Goal: Answer question/provide support: Share knowledge or assist other users

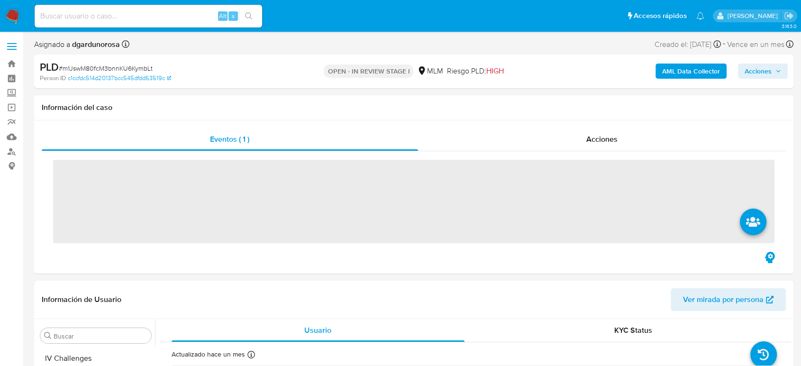
scroll to position [469, 0]
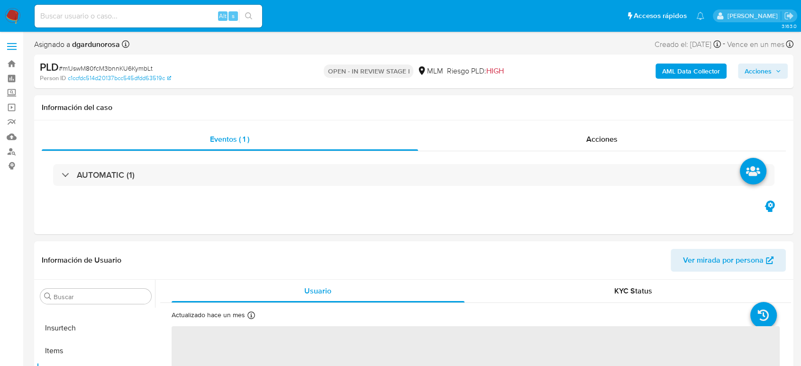
select select "10"
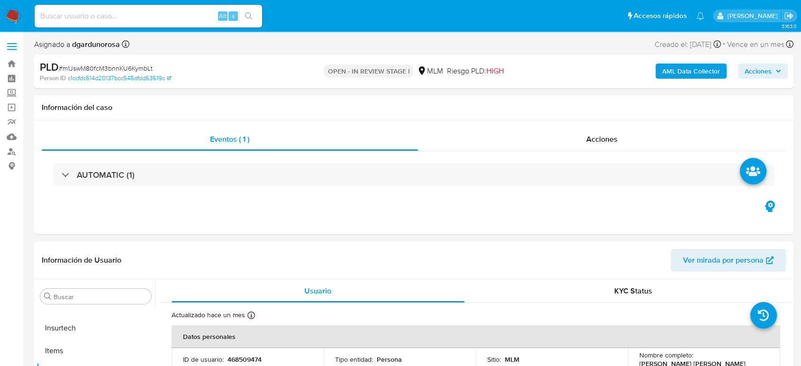
scroll to position [158, 0]
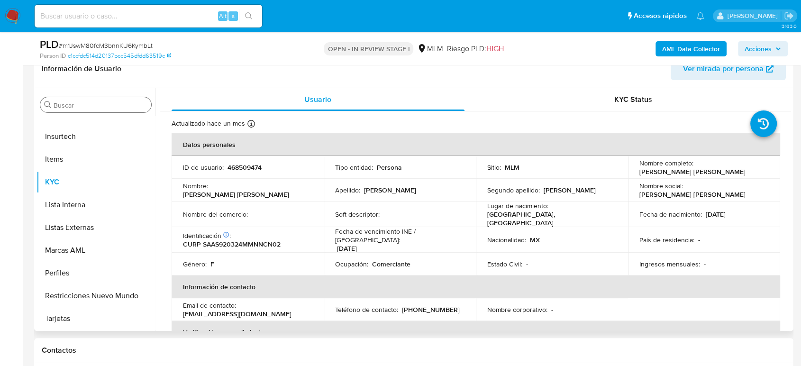
click at [118, 106] on input "Buscar" at bounding box center [101, 105] width 94 height 9
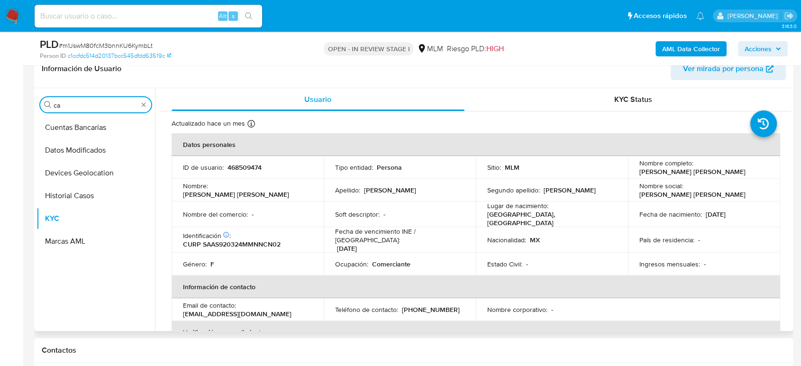
scroll to position [0, 0]
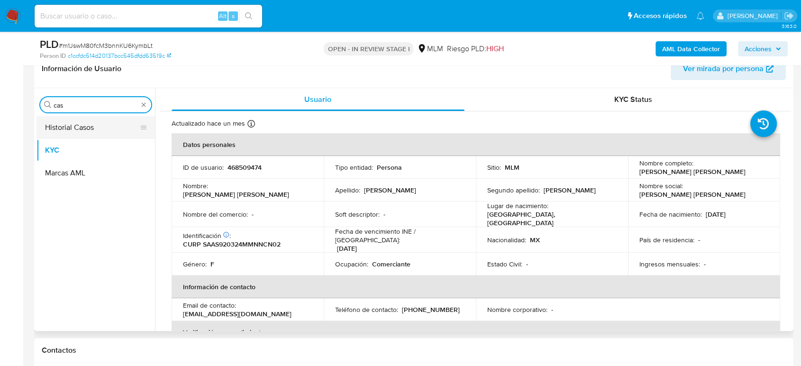
type input "cas"
drag, startPoint x: 95, startPoint y: 128, endPoint x: 117, endPoint y: 135, distance: 22.9
click at [95, 128] on button "Historial Casos" at bounding box center [92, 127] width 111 height 23
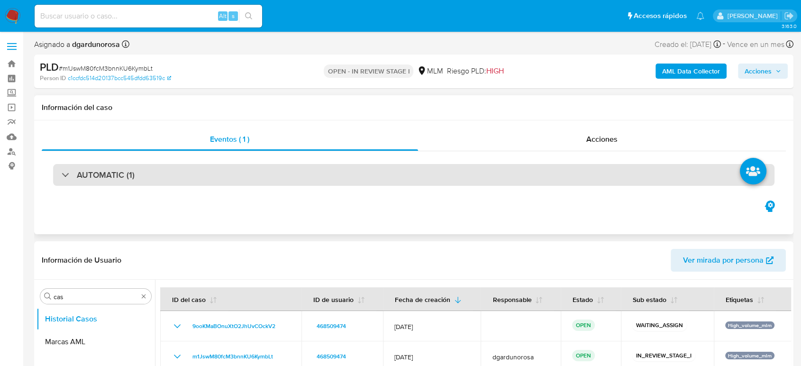
click at [272, 176] on div "AUTOMATIC (1)" at bounding box center [414, 175] width 722 height 22
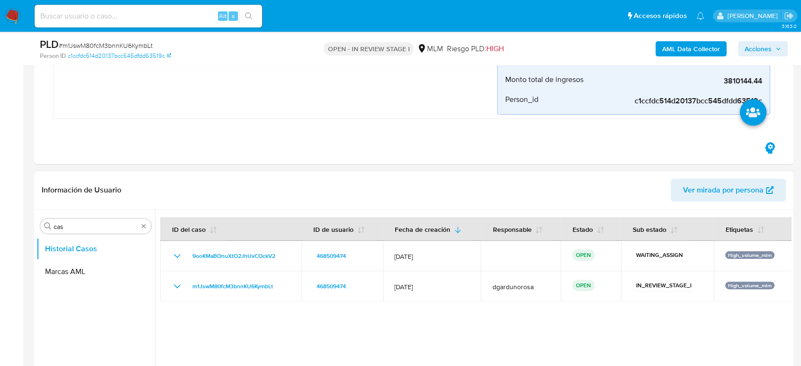
scroll to position [211, 0]
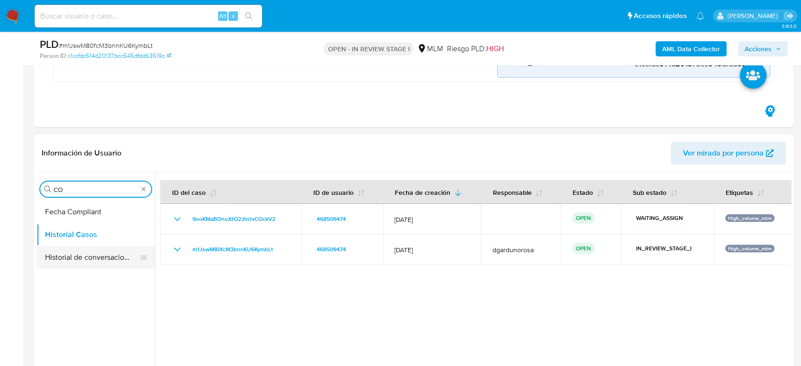
type input "CO"
click at [98, 262] on button "Historial de conversaciones" at bounding box center [92, 257] width 111 height 23
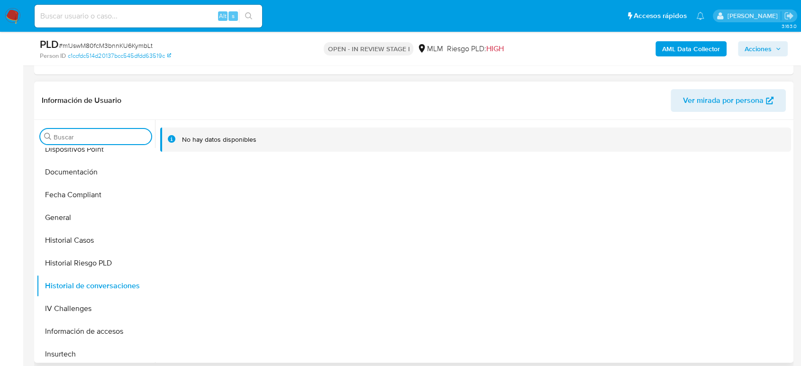
scroll to position [421, 0]
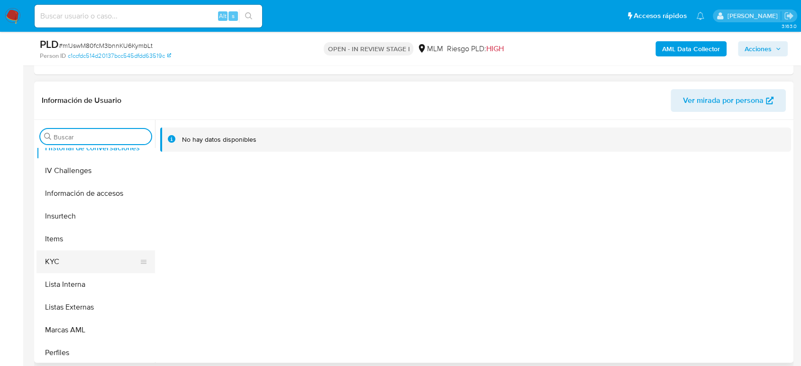
click at [60, 261] on button "KYC" at bounding box center [92, 261] width 111 height 23
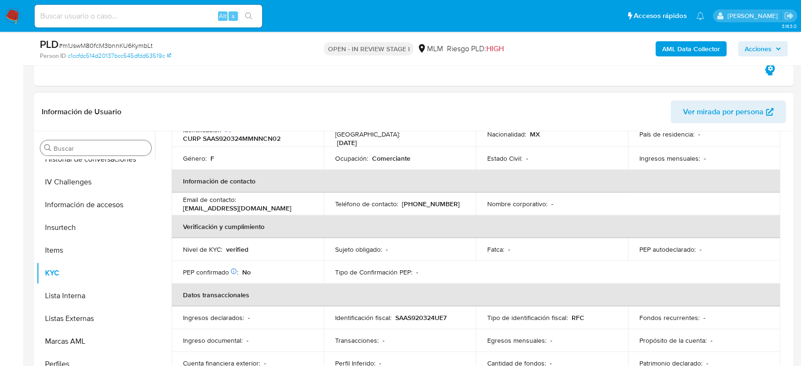
scroll to position [60, 0]
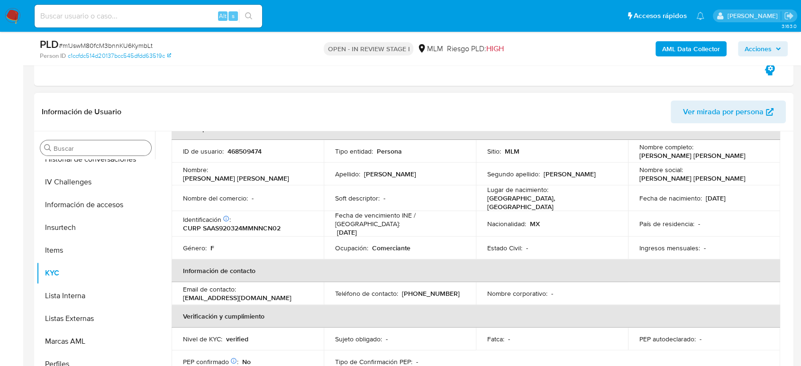
click at [430, 289] on p "[PHONE_NUMBER]" at bounding box center [431, 293] width 58 height 9
copy p "10445994"
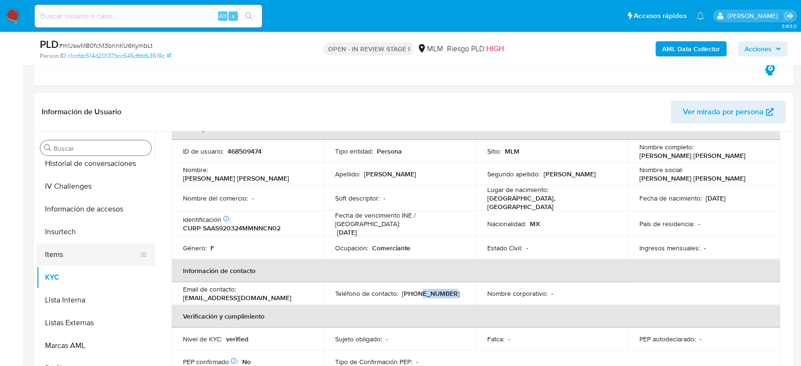
scroll to position [416, 0]
click at [69, 261] on button "Items" at bounding box center [92, 255] width 111 height 23
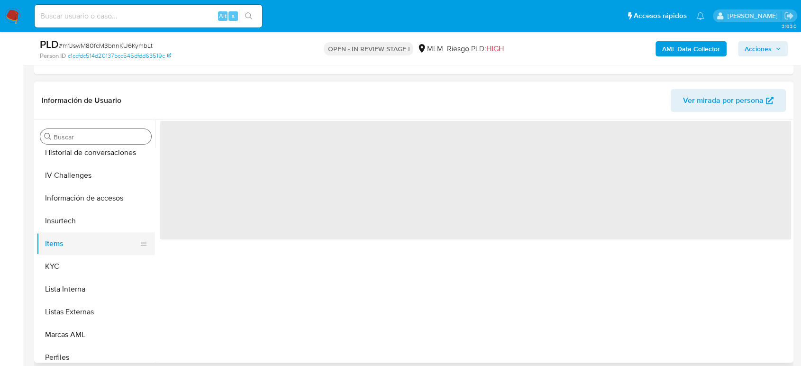
scroll to position [0, 0]
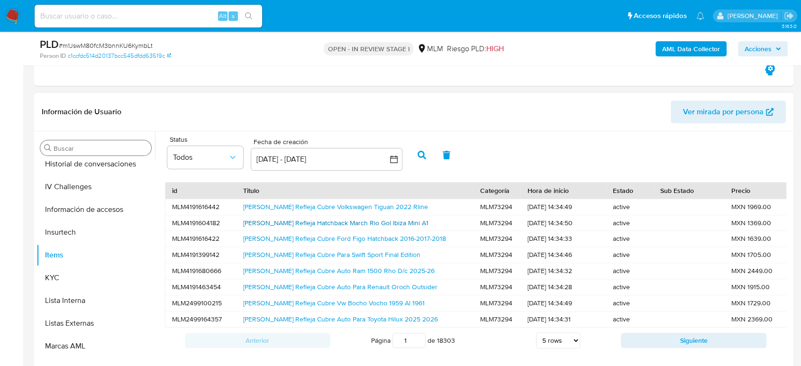
click at [337, 221] on link "Lona Broche Refleja Hatchback March Rio Gol Ibiza Mini A1" at bounding box center [335, 222] width 185 height 9
click at [357, 284] on link "Lona Broche Refleja Cubre Auto Para Renault Oroch Outsider" at bounding box center [340, 286] width 194 height 9
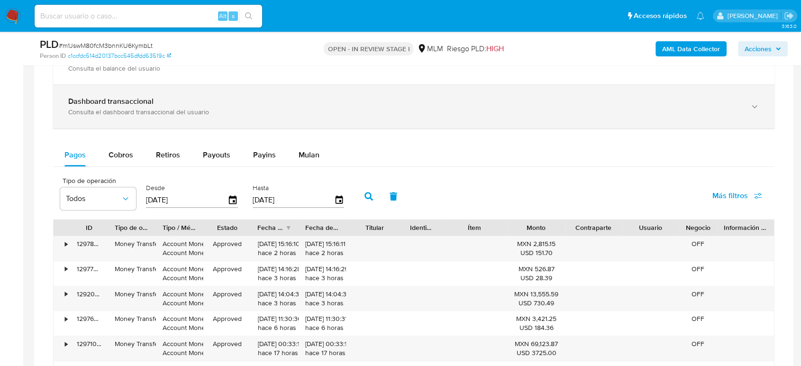
scroll to position [843, 0]
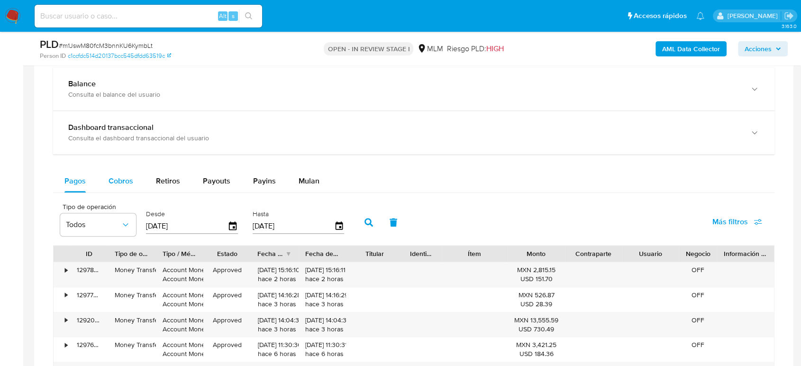
click at [125, 177] on span "Cobros" at bounding box center [121, 180] width 25 height 11
select select "10"
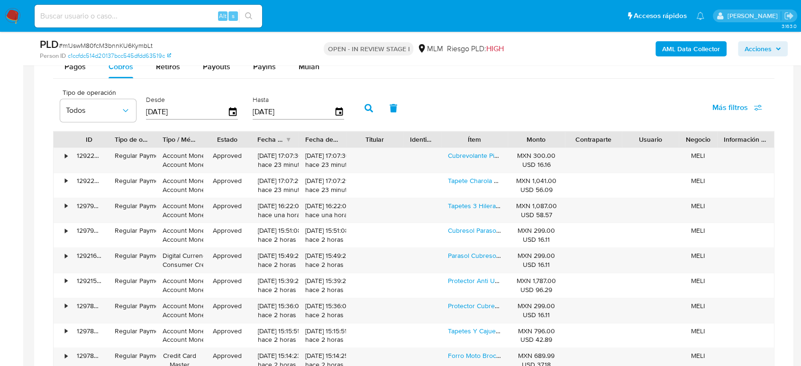
scroll to position [1001, 0]
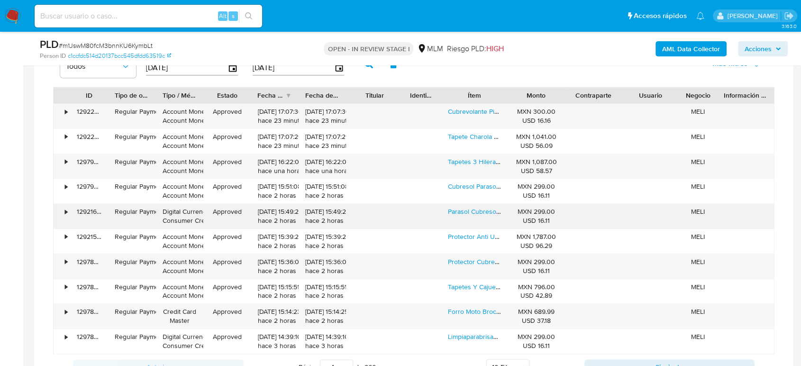
click at [471, 217] on div "Parasol Cubresol Con Ventosas Para Auto Bmw X4 2023" at bounding box center [474, 216] width 67 height 25
click at [465, 211] on link "Parasol Cubresol Con Ventosas Para Auto Bmw X4 2023" at bounding box center [531, 211] width 166 height 9
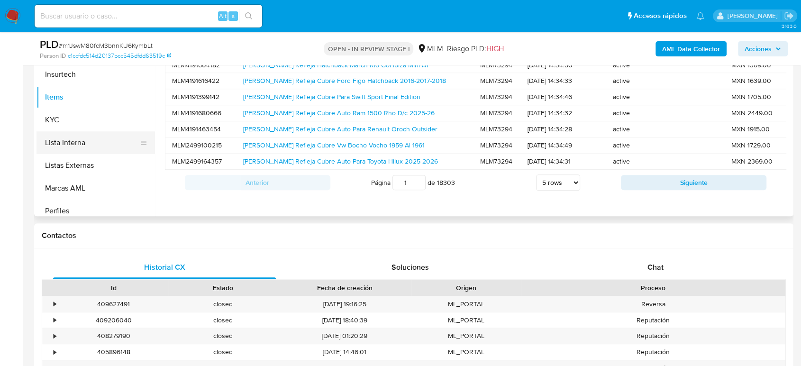
scroll to position [258, 0]
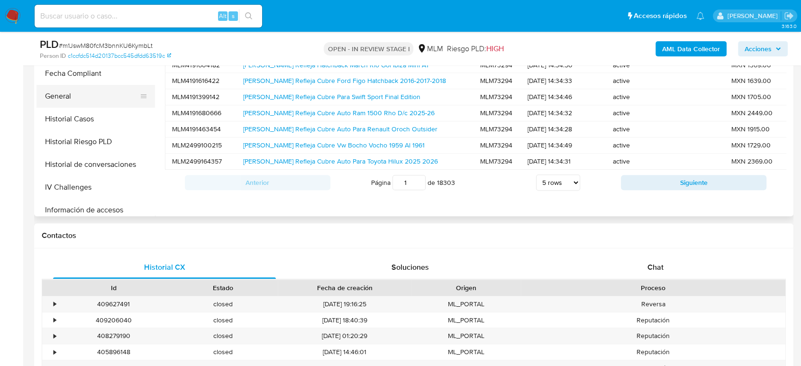
click at [61, 86] on button "General" at bounding box center [92, 96] width 111 height 23
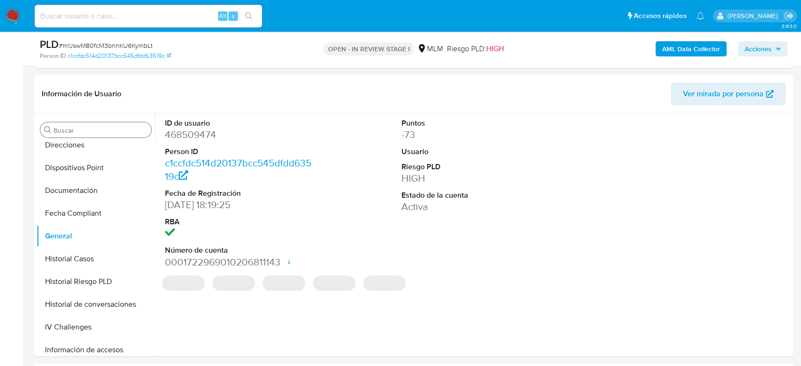
scroll to position [263, 0]
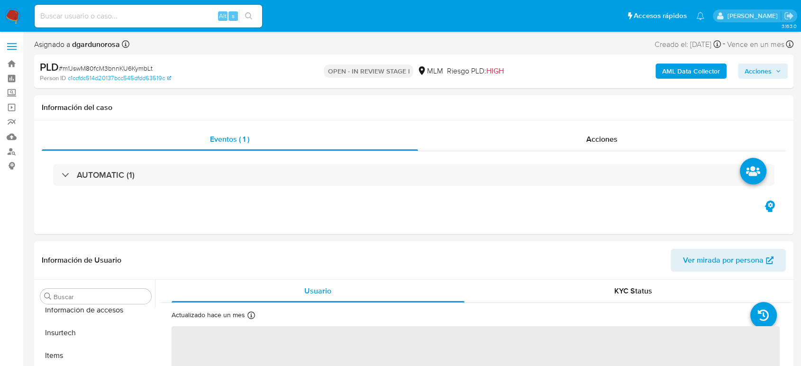
scroll to position [469, 0]
select select "10"
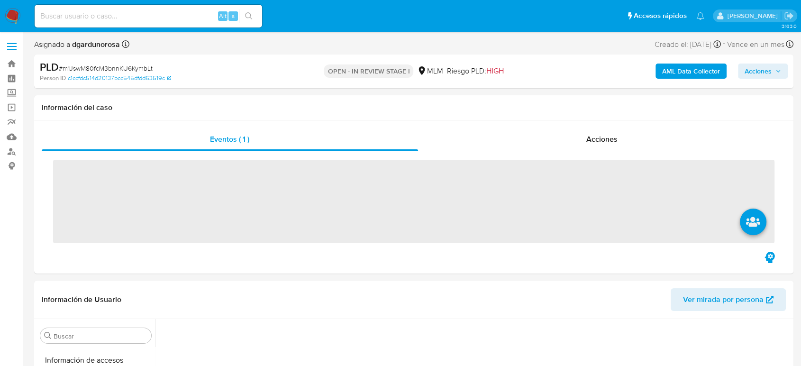
scroll to position [469, 0]
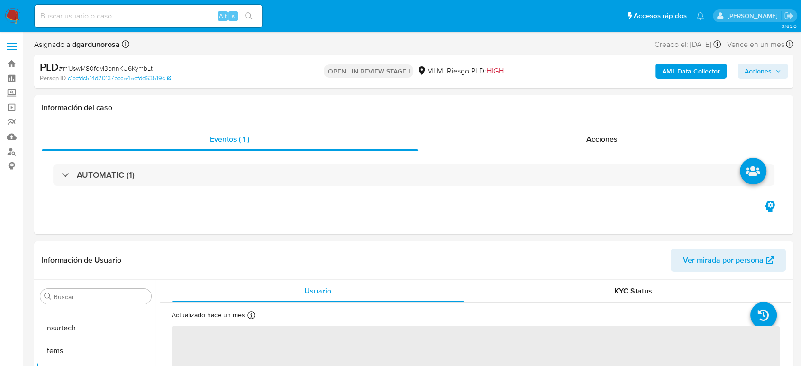
select select "10"
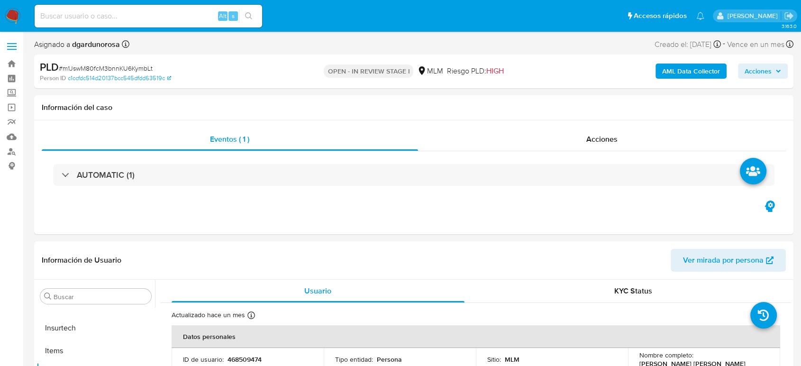
click at [140, 27] on div "Alt s" at bounding box center [149, 16] width 228 height 23
click at [131, 13] on input at bounding box center [149, 16] width 228 height 12
paste input "500053854"
type input "500053854"
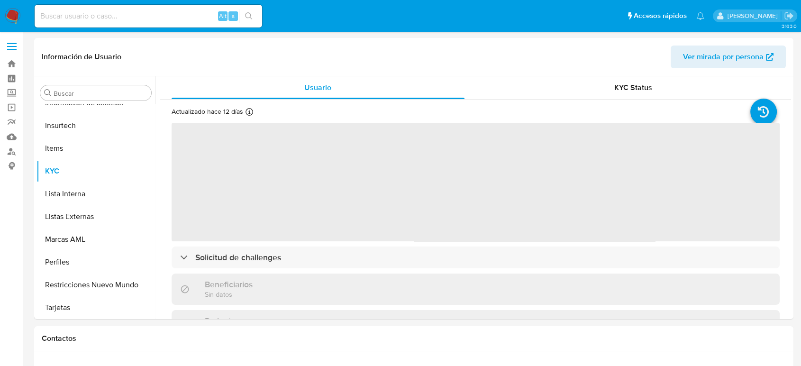
scroll to position [469, 0]
select select "10"
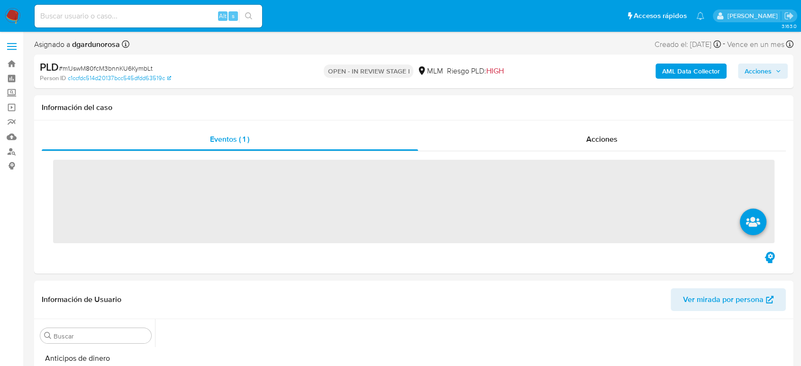
scroll to position [469, 0]
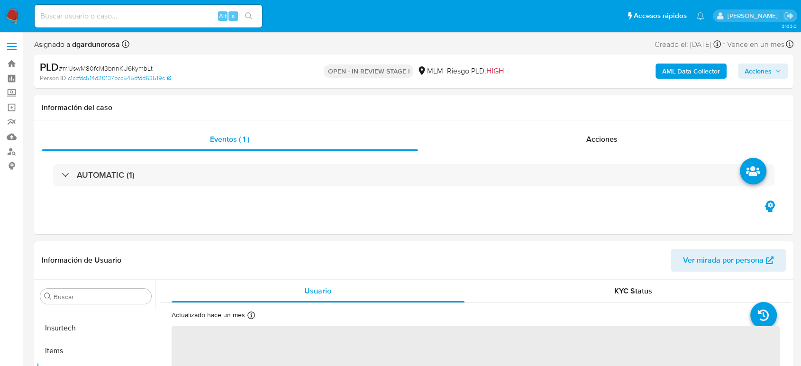
select select "10"
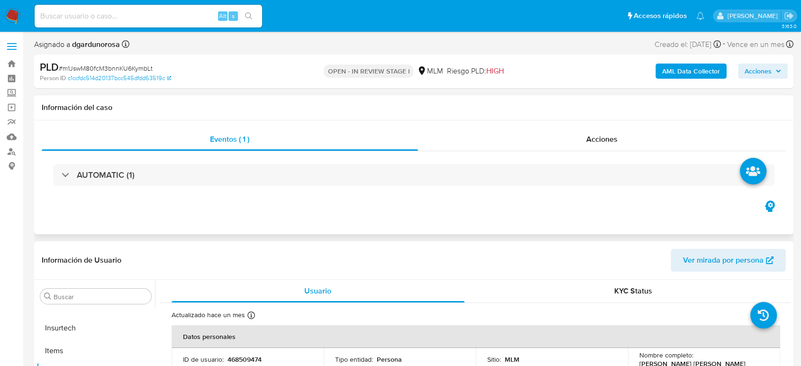
scroll to position [53, 0]
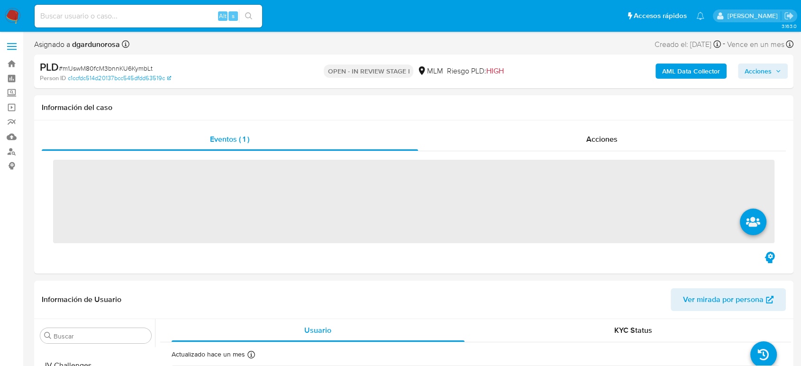
scroll to position [469, 0]
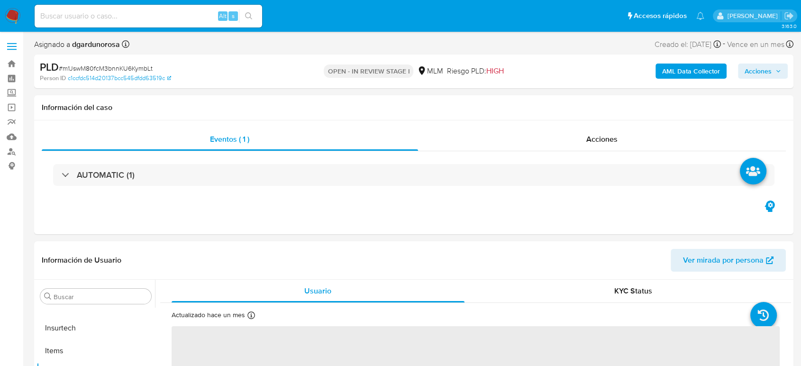
click at [121, 10] on input at bounding box center [149, 16] width 228 height 12
paste input "500053854"
type input "500053854"
select select "10"
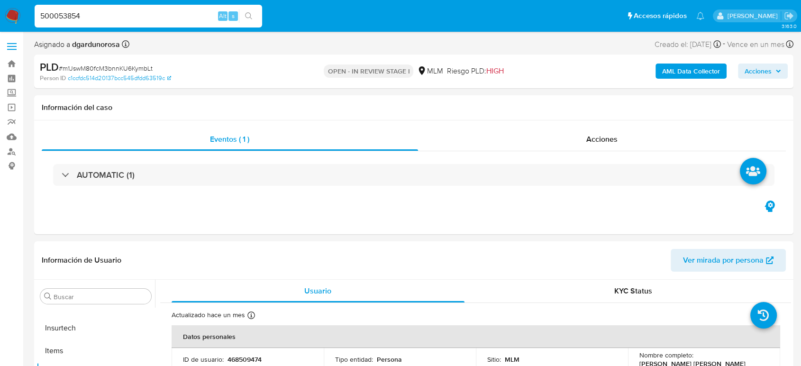
type input "500053854"
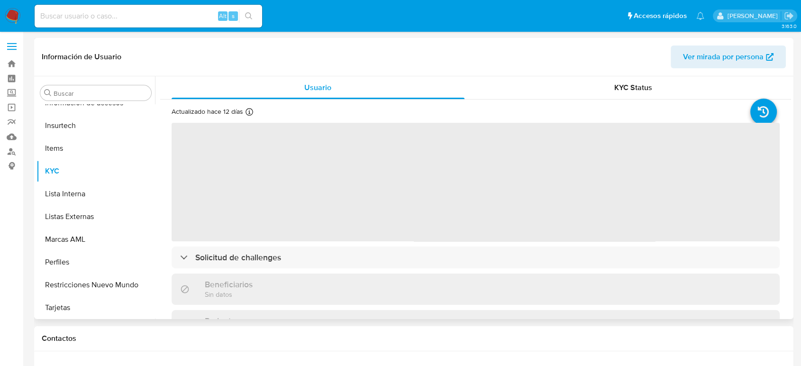
scroll to position [469, 0]
select select "10"
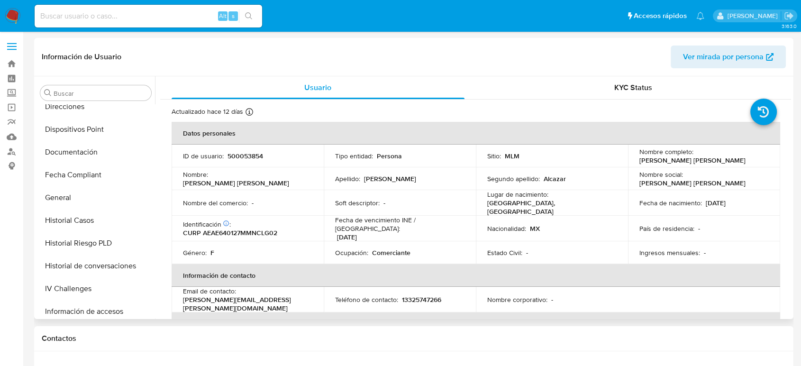
scroll to position [258, 0]
click at [72, 221] on button "Historial Casos" at bounding box center [92, 222] width 111 height 23
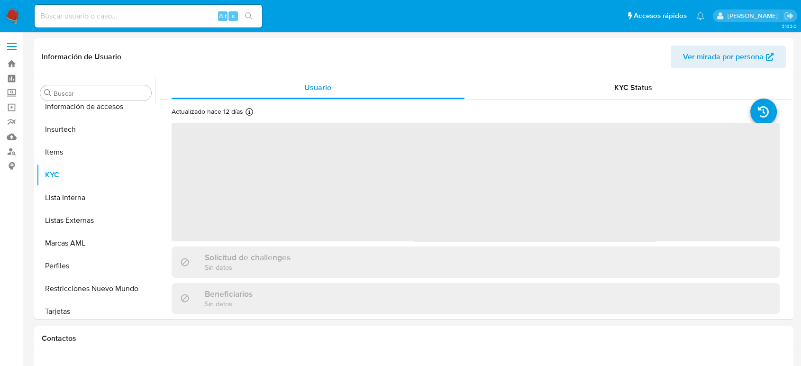
scroll to position [469, 0]
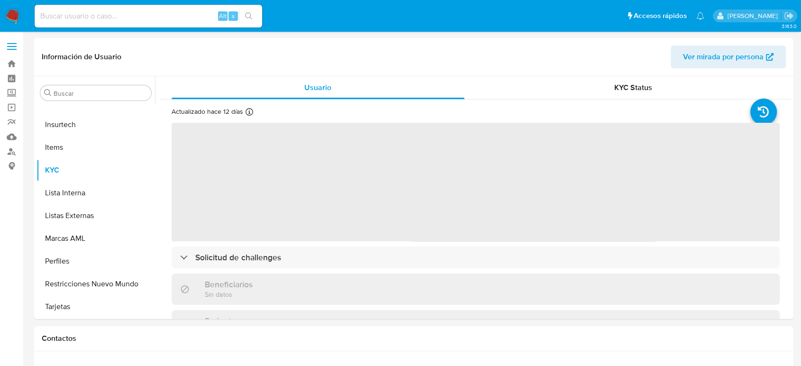
select select "10"
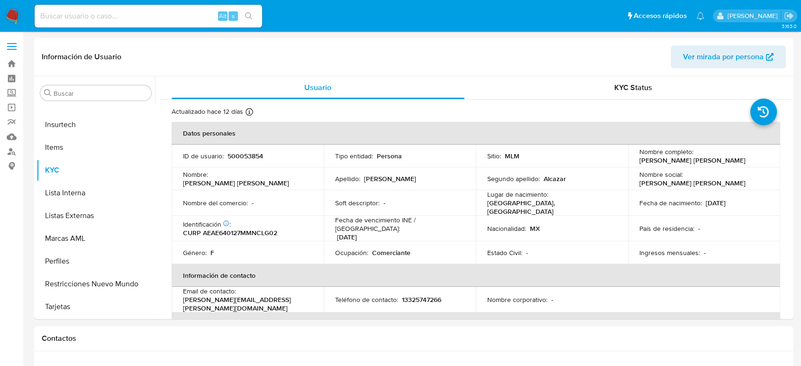
click at [84, 26] on div "Alt s" at bounding box center [149, 16] width 228 height 23
click at [86, 17] on input at bounding box center [149, 16] width 228 height 12
paste input "271999542"
type input "271999542"
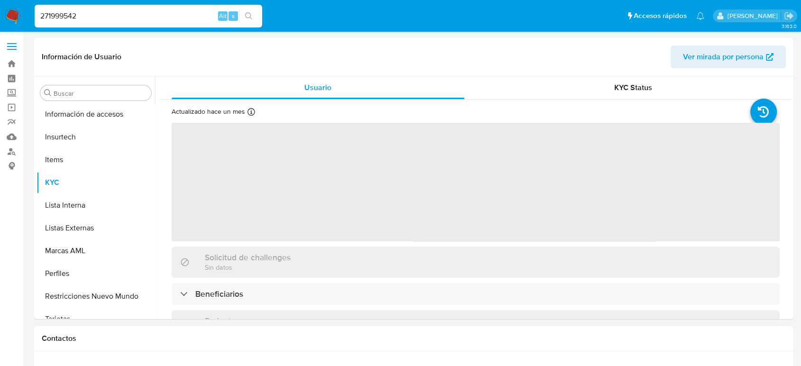
scroll to position [469, 0]
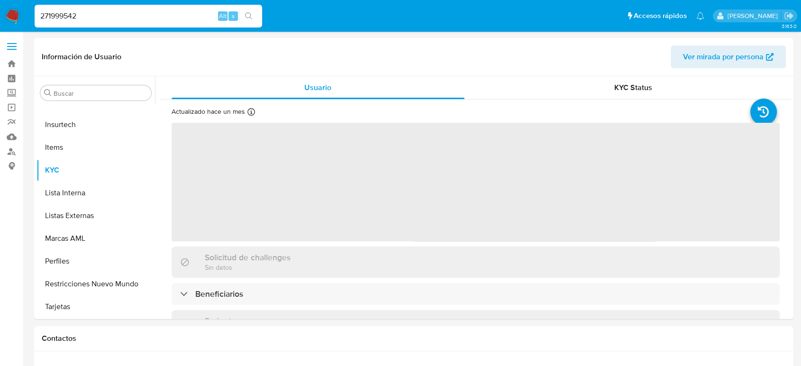
select select "10"
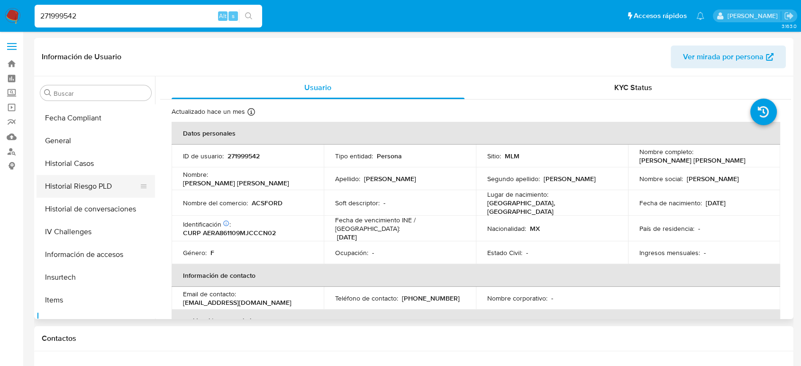
scroll to position [311, 0]
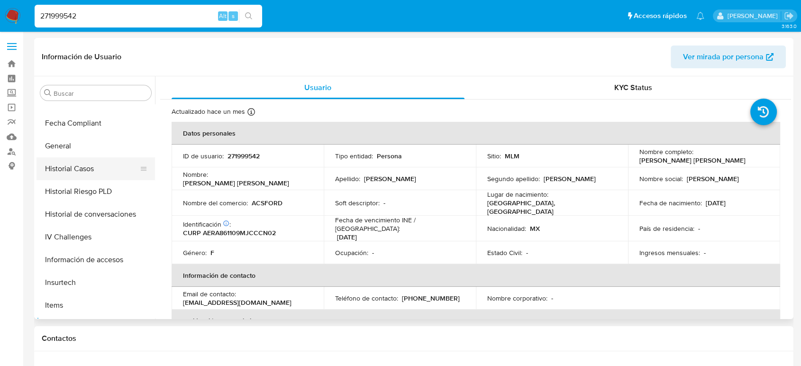
click at [105, 174] on button "Historial Casos" at bounding box center [92, 168] width 111 height 23
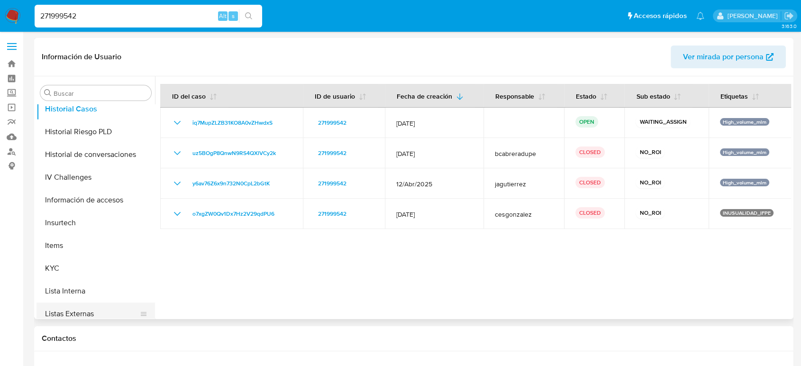
scroll to position [416, 0]
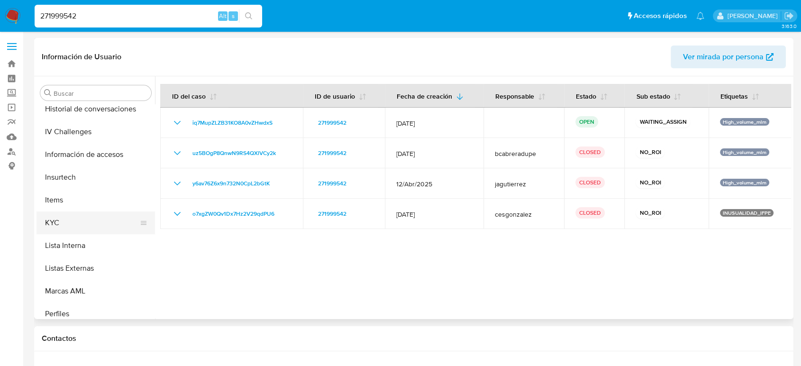
click at [68, 221] on button "KYC" at bounding box center [92, 222] width 111 height 23
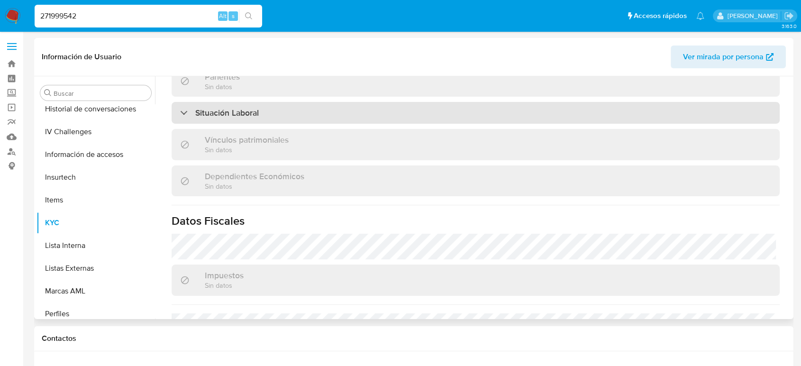
scroll to position [579, 0]
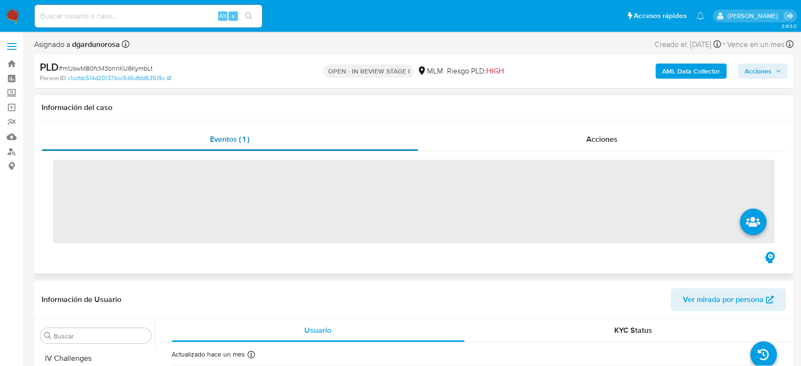
scroll to position [469, 0]
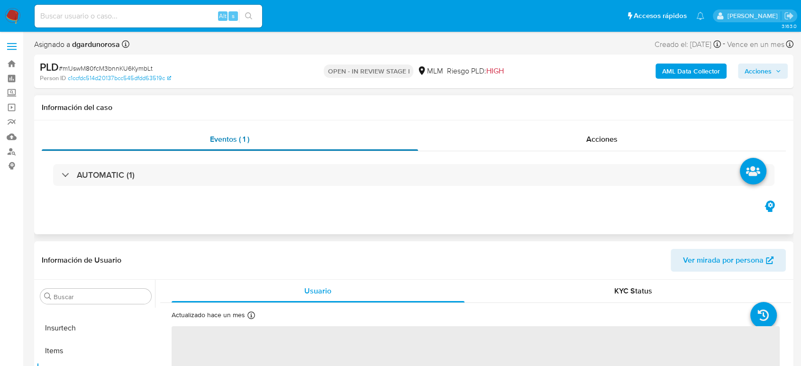
select select "10"
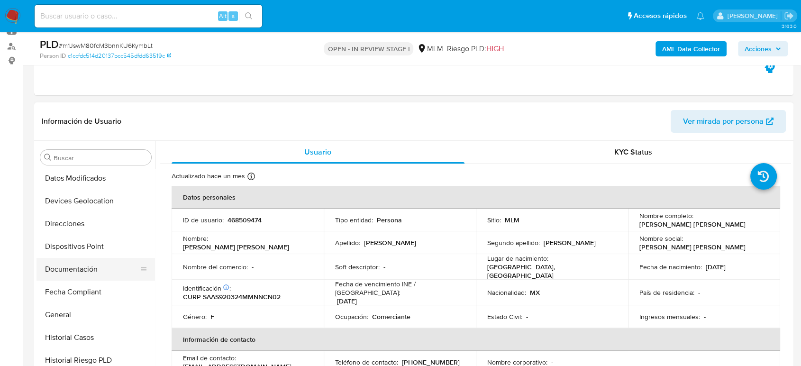
scroll to position [205, 0]
click at [89, 267] on button "Documentación" at bounding box center [92, 270] width 111 height 23
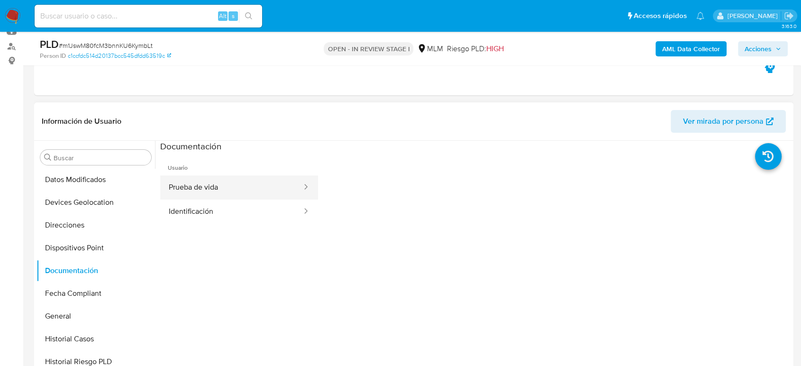
click at [233, 187] on button "Prueba de vida" at bounding box center [231, 187] width 143 height 24
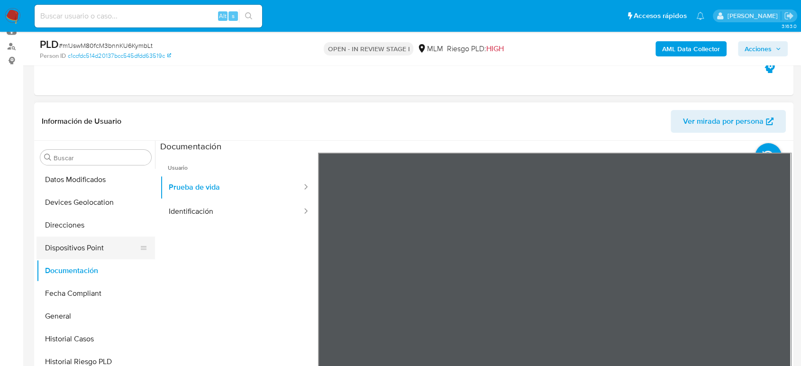
click at [74, 250] on button "Dispositivos Point" at bounding box center [92, 248] width 111 height 23
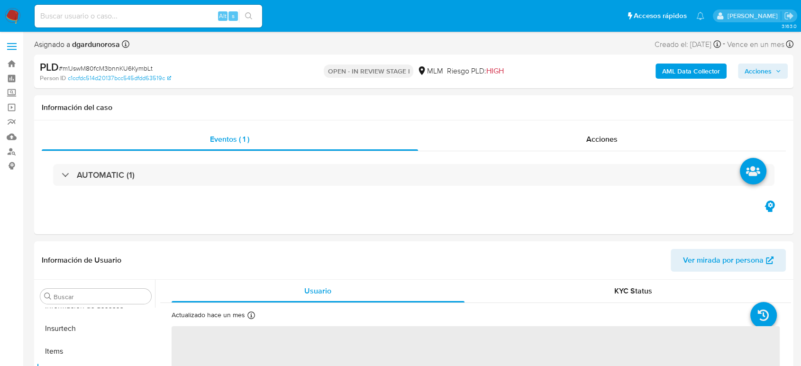
scroll to position [469, 0]
select select "10"
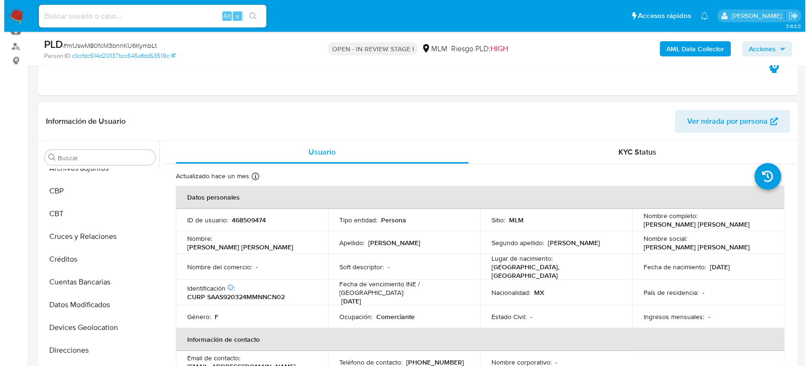
scroll to position [0, 0]
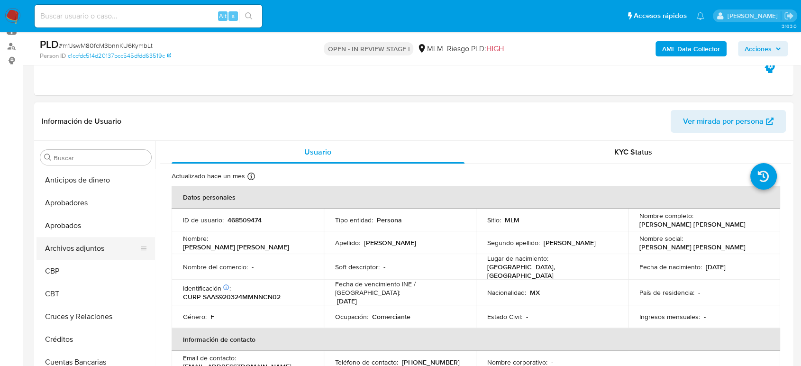
click at [77, 246] on button "Archivos adjuntos" at bounding box center [92, 248] width 111 height 23
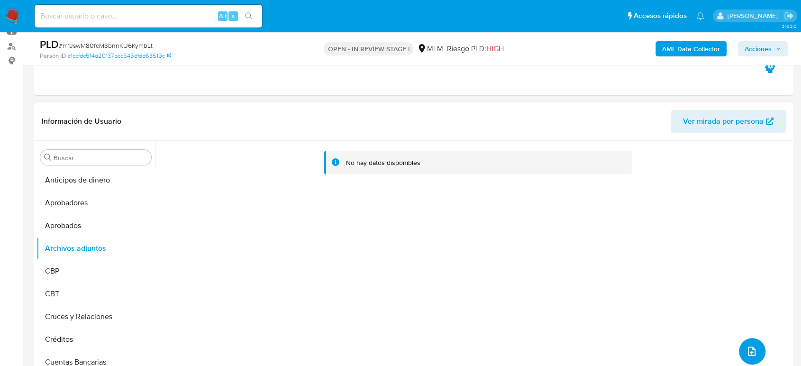
click at [749, 348] on icon "upload-file" at bounding box center [751, 351] width 11 height 11
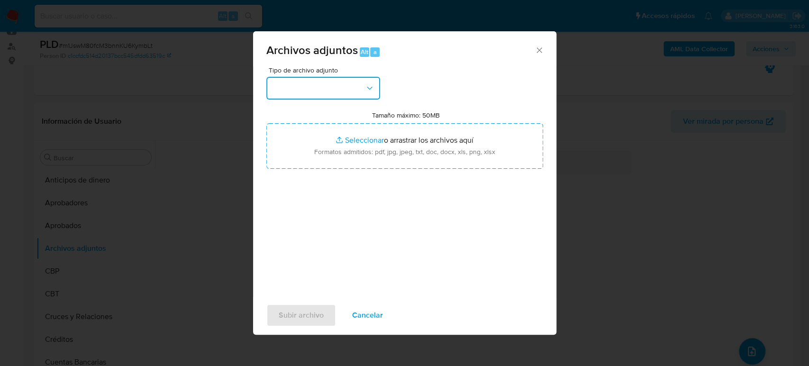
click at [335, 92] on button "button" at bounding box center [323, 88] width 114 height 23
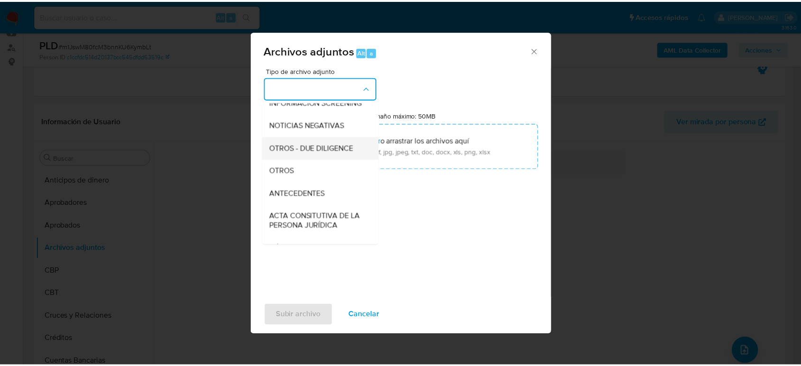
scroll to position [105, 0]
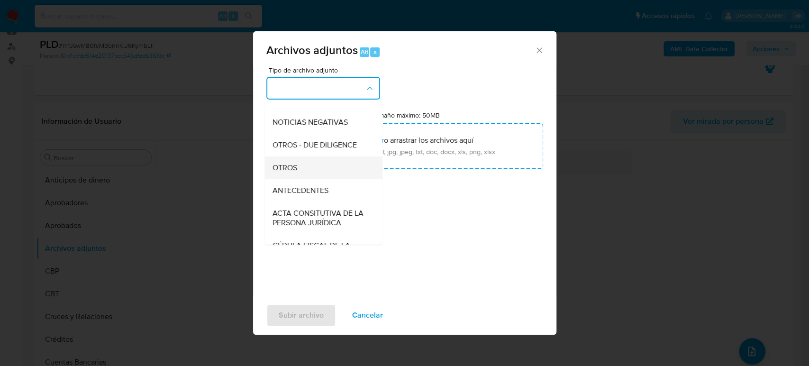
click at [296, 173] on span "OTROS" at bounding box center [284, 167] width 25 height 9
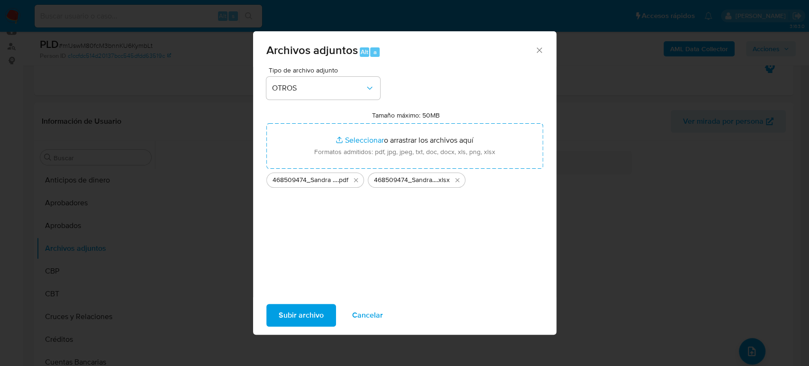
click at [285, 318] on span "Subir archivo" at bounding box center [301, 315] width 45 height 21
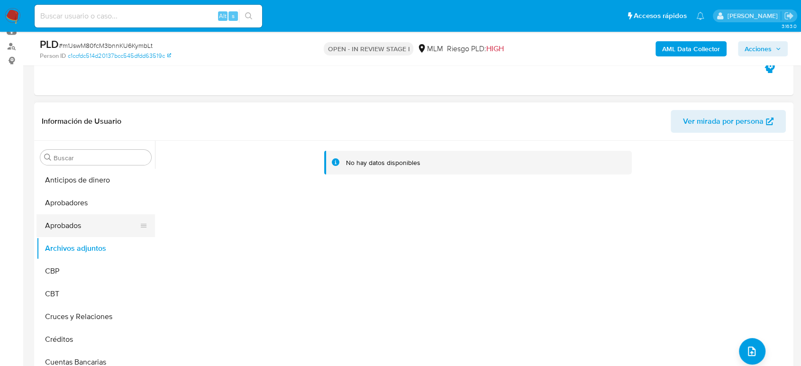
click at [94, 229] on button "Aprobados" at bounding box center [92, 225] width 111 height 23
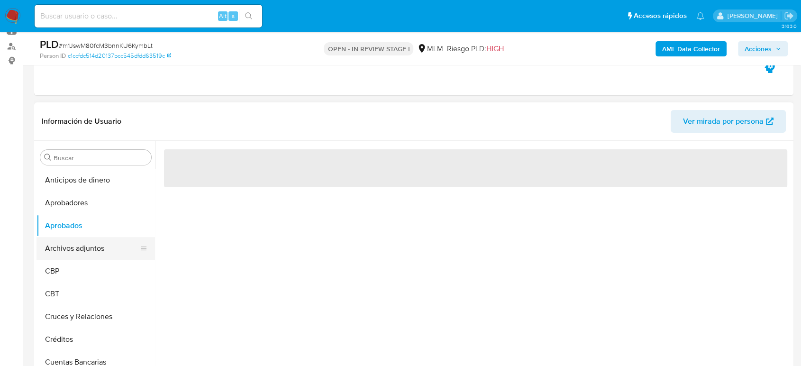
click at [93, 239] on button "Archivos adjuntos" at bounding box center [92, 248] width 111 height 23
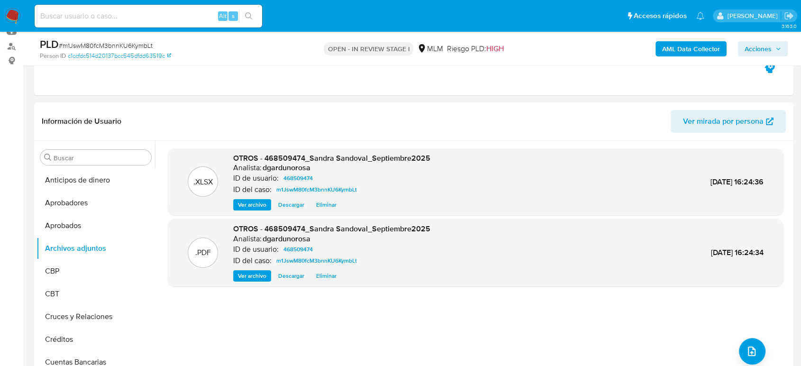
click at [770, 50] on span "Acciones" at bounding box center [758, 48] width 27 height 15
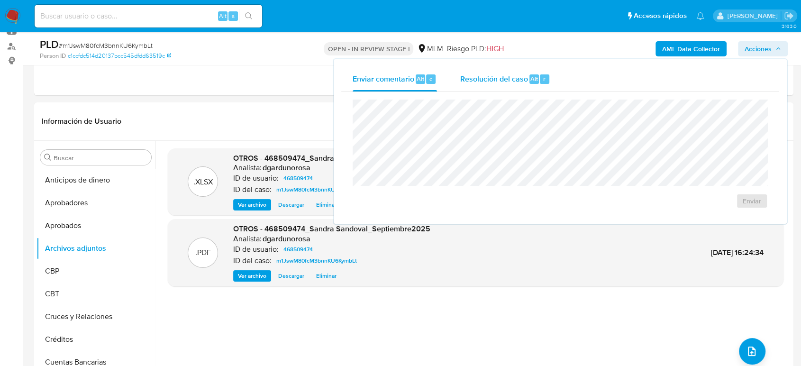
click at [478, 74] on span "Resolución del caso" at bounding box center [494, 78] width 68 height 11
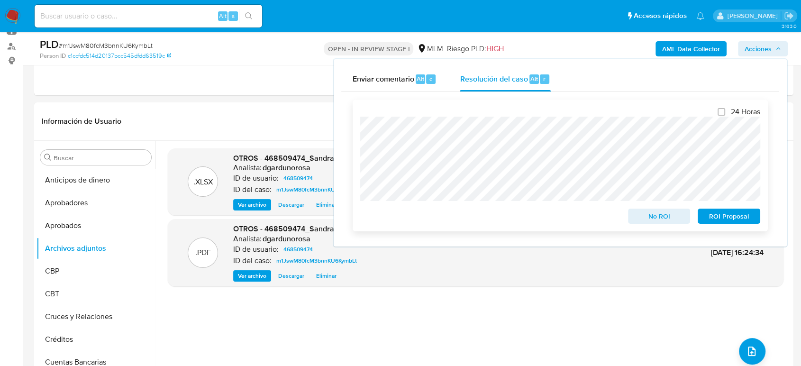
click at [656, 215] on span "No ROI" at bounding box center [659, 216] width 49 height 13
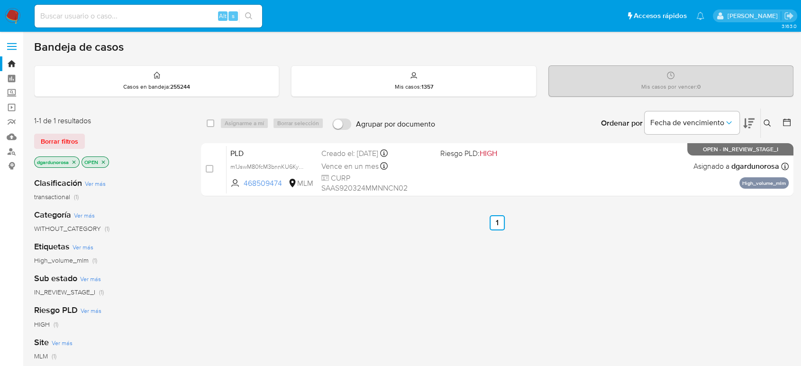
click at [770, 123] on icon at bounding box center [768, 123] width 8 height 8
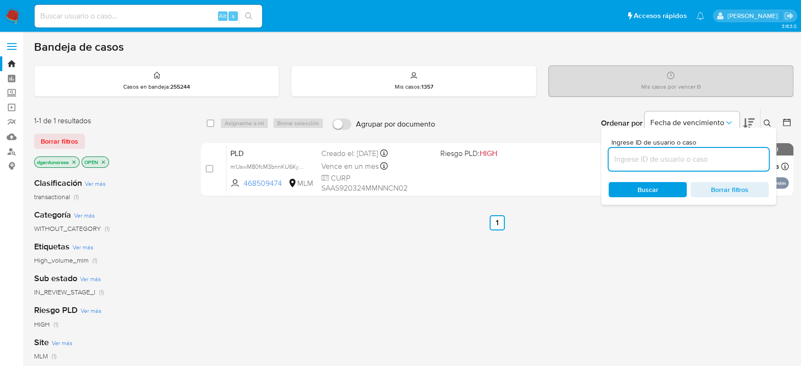
click at [650, 164] on input at bounding box center [689, 159] width 160 height 12
type input "2230351168"
click at [765, 119] on icon at bounding box center [768, 123] width 8 height 8
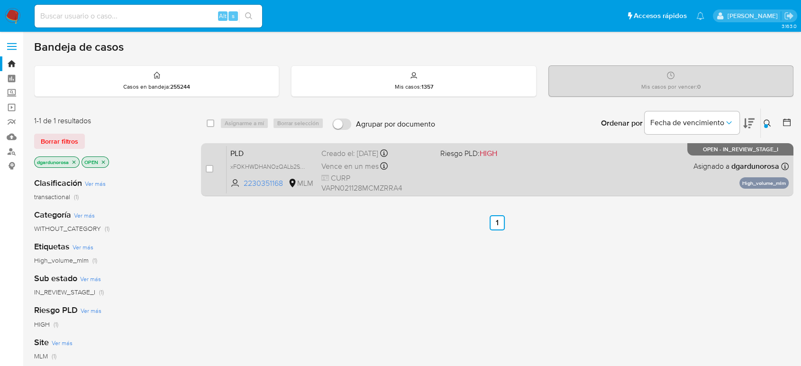
click at [654, 165] on div "PLD xFOKHWDHANOzQALb2Sv9b6wd 2230351168 MLM Riesgo PLD: HIGH Creado el: [DATE] …" at bounding box center [508, 170] width 562 height 48
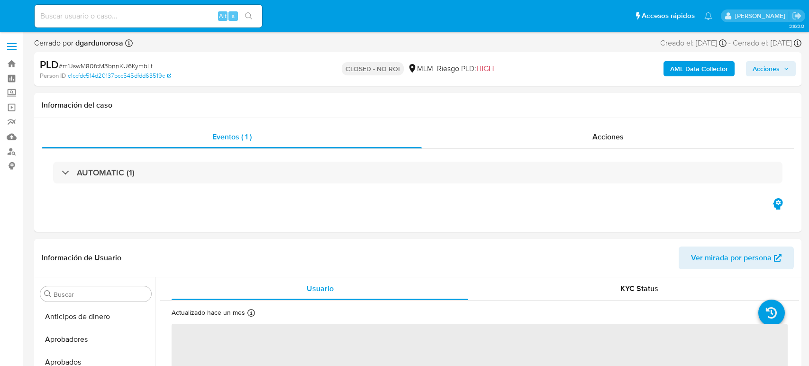
select select "10"
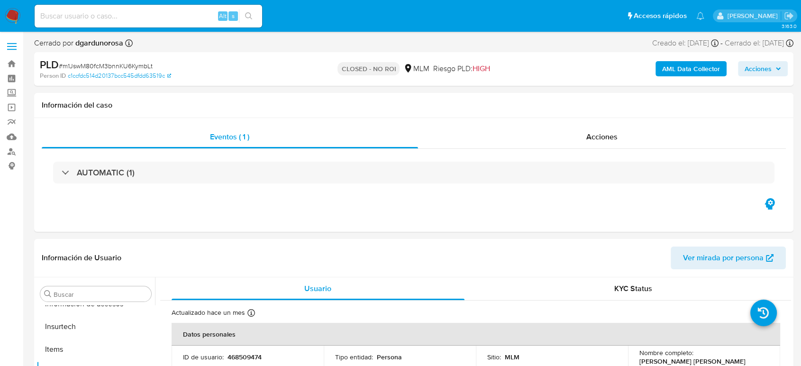
scroll to position [469, 0]
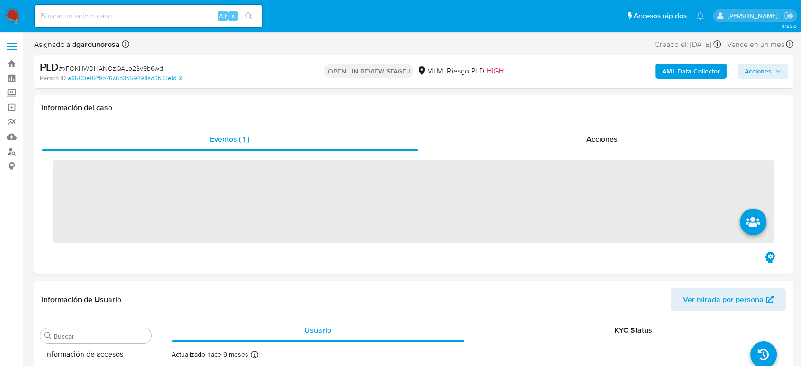
scroll to position [469, 0]
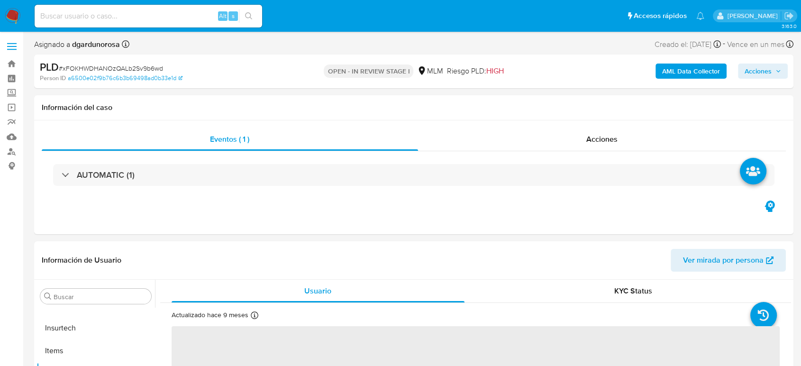
select select "10"
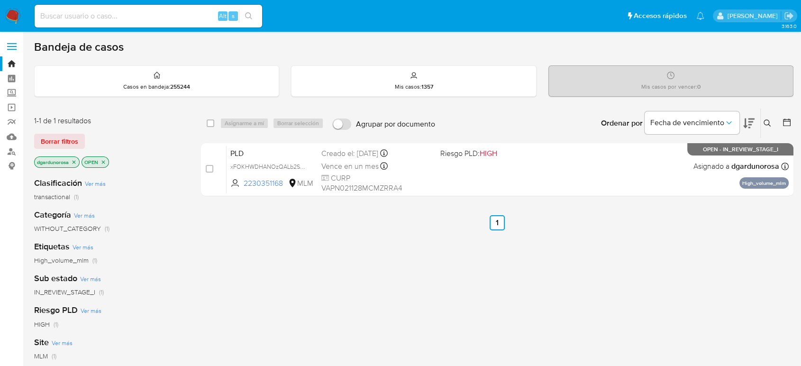
click at [770, 122] on icon at bounding box center [768, 123] width 8 height 8
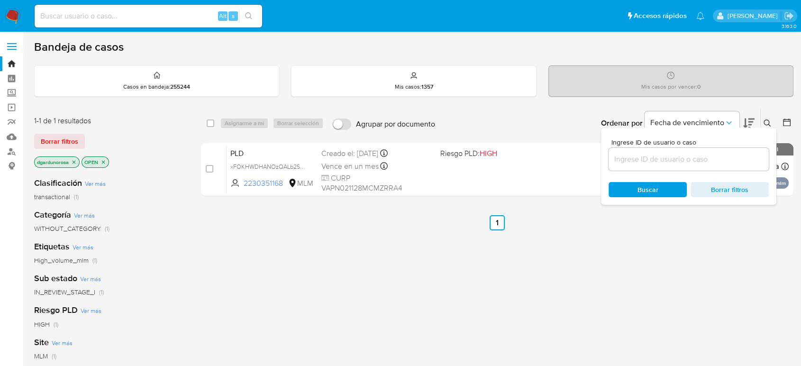
click at [669, 158] on input at bounding box center [689, 159] width 160 height 12
type input "2230351168"
click at [770, 119] on icon at bounding box center [768, 123] width 8 height 8
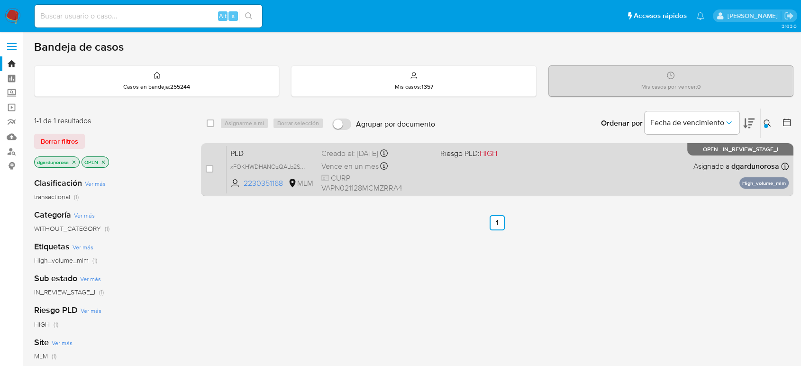
click at [597, 174] on div "PLD xFOKHWDHANOzQALb2Sv9b6wd 2230351168 MLM Riesgo PLD: HIGH Creado el: [DATE] …" at bounding box center [508, 170] width 562 height 48
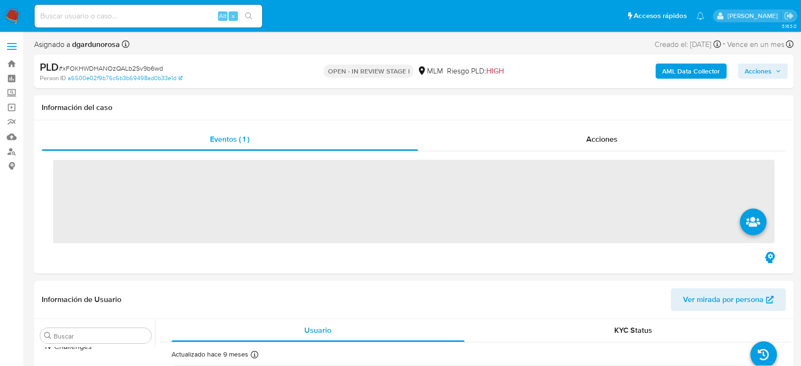
scroll to position [469, 0]
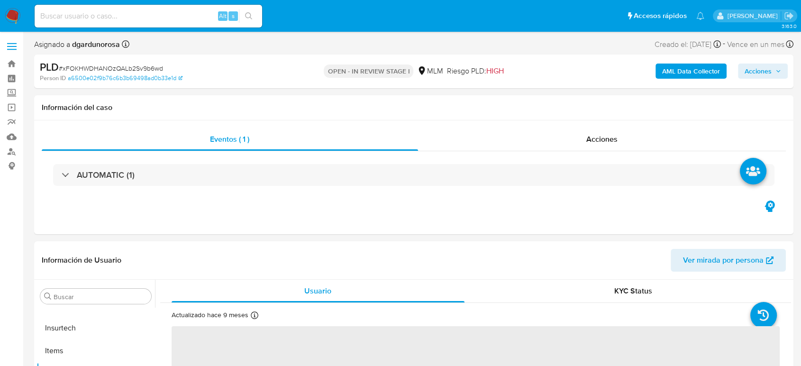
select select "10"
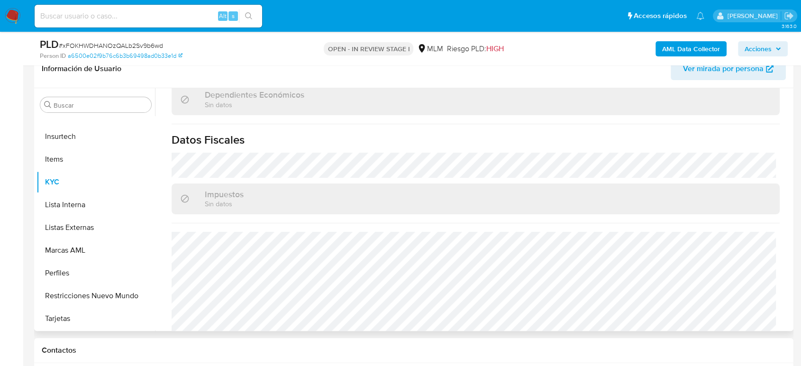
scroll to position [596, 0]
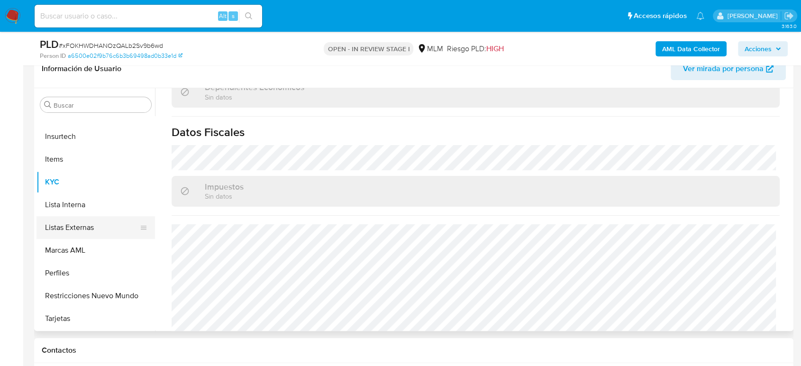
click at [72, 226] on button "Listas Externas" at bounding box center [92, 227] width 111 height 23
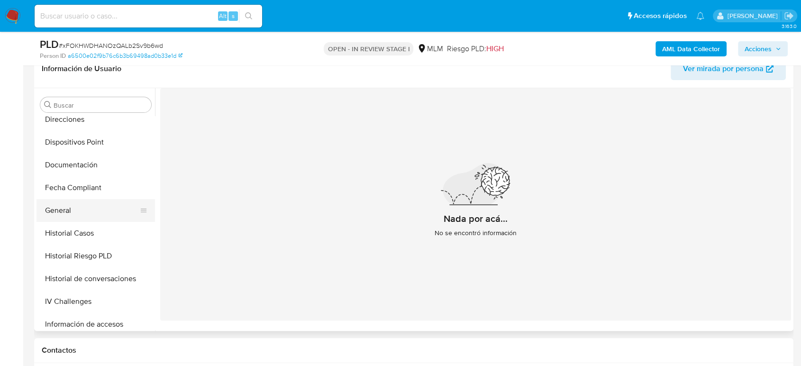
scroll to position [258, 0]
click at [64, 208] on button "General" at bounding box center [92, 211] width 111 height 23
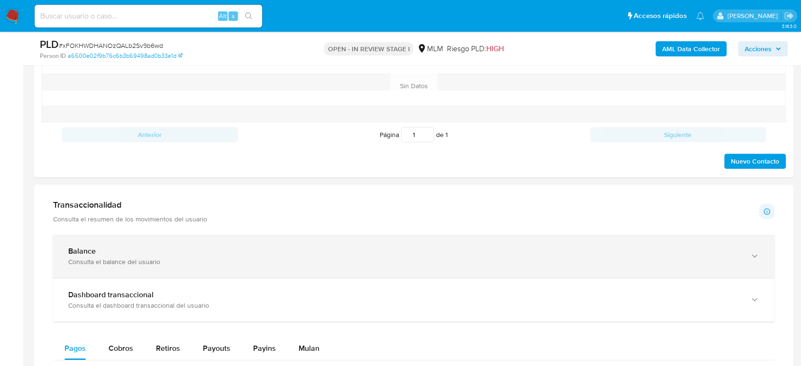
click at [175, 249] on div "Balance" at bounding box center [404, 251] width 672 height 9
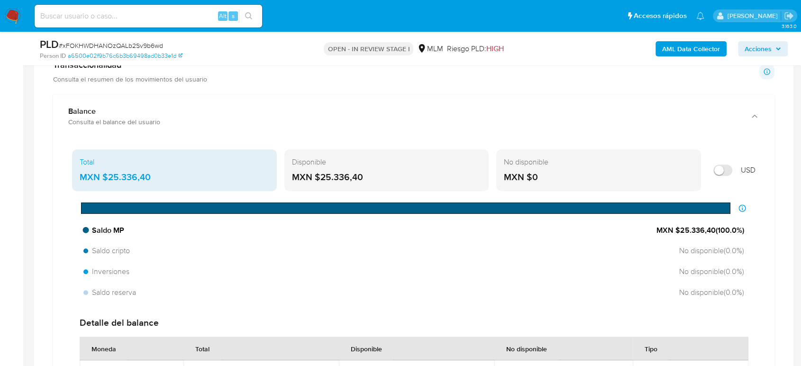
scroll to position [685, 0]
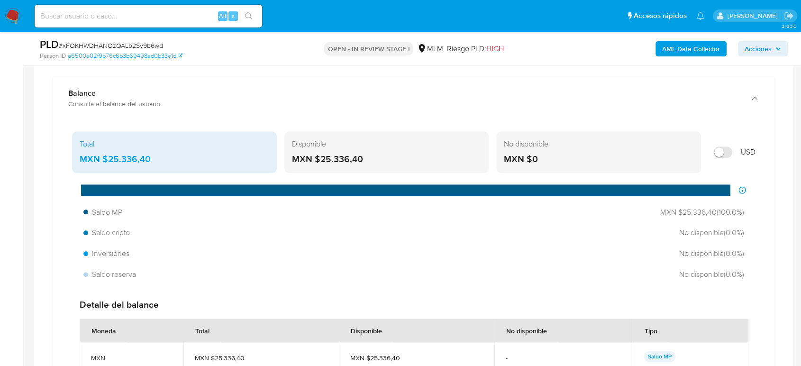
drag, startPoint x: 154, startPoint y: 156, endPoint x: 102, endPoint y: 158, distance: 51.2
click at [102, 158] on div "MXN $25.336,40" at bounding box center [175, 159] width 190 height 12
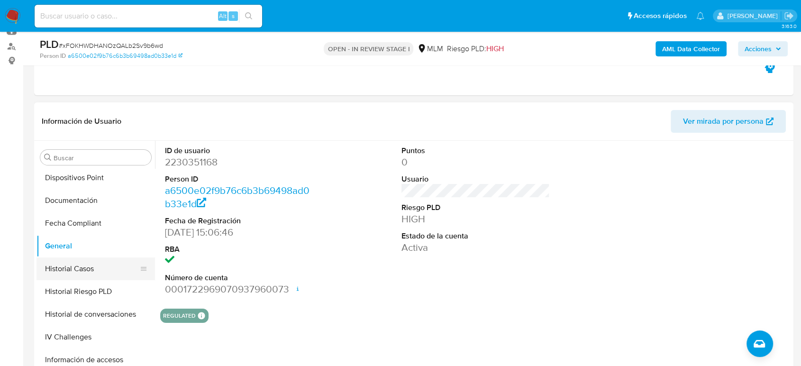
scroll to position [153, 0]
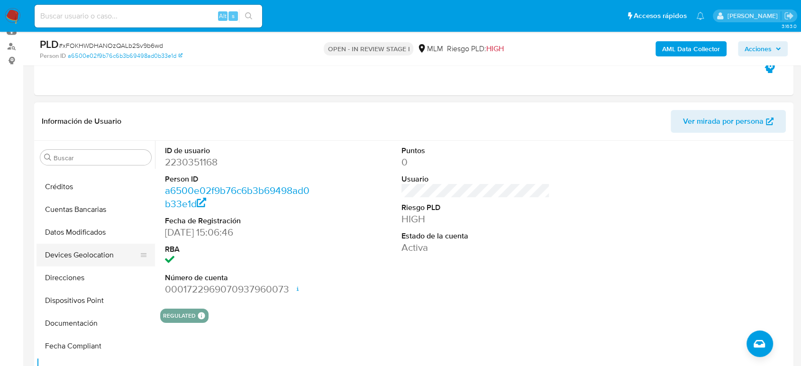
click at [98, 251] on button "Devices Geolocation" at bounding box center [92, 255] width 111 height 23
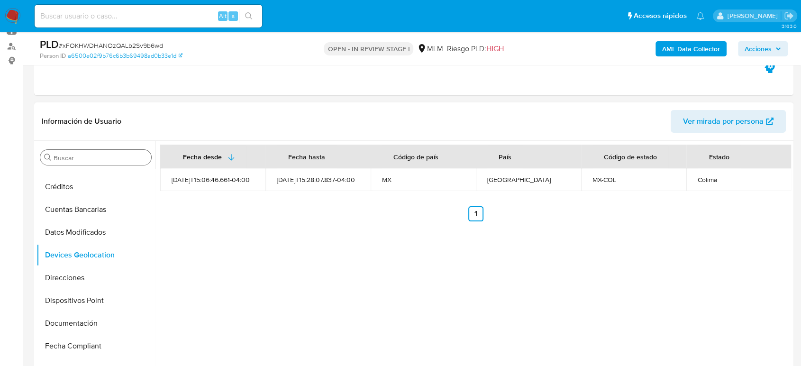
click at [108, 161] on input "Buscar" at bounding box center [101, 158] width 94 height 9
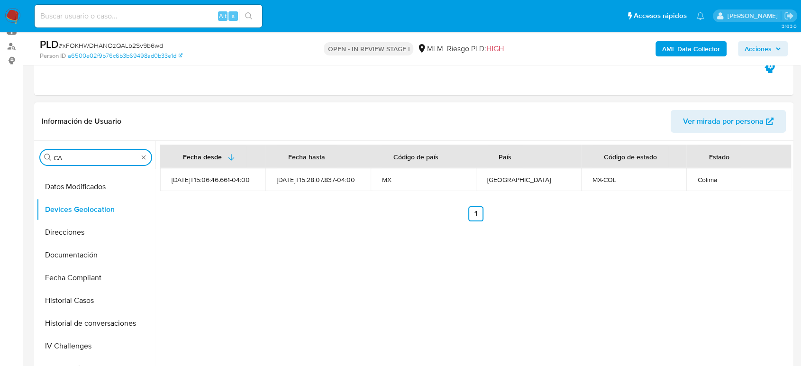
scroll to position [0, 0]
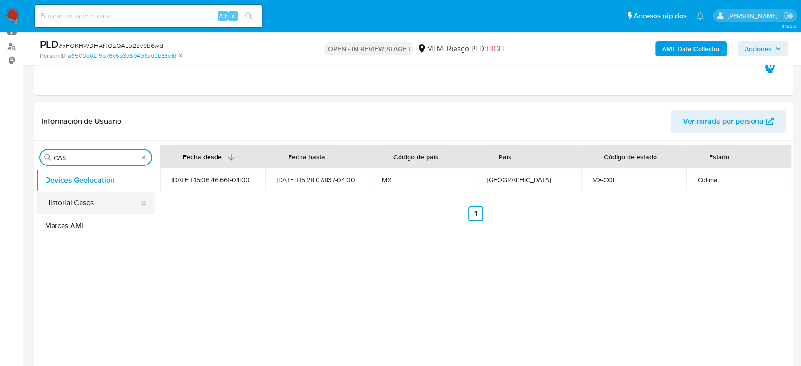
type input "CAS"
click at [84, 204] on button "Historial Casos" at bounding box center [92, 203] width 111 height 23
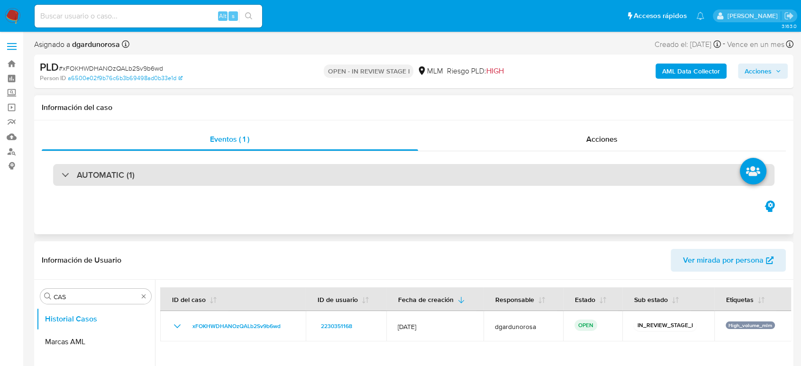
click at [229, 182] on div "AUTOMATIC (1)" at bounding box center [414, 175] width 722 height 22
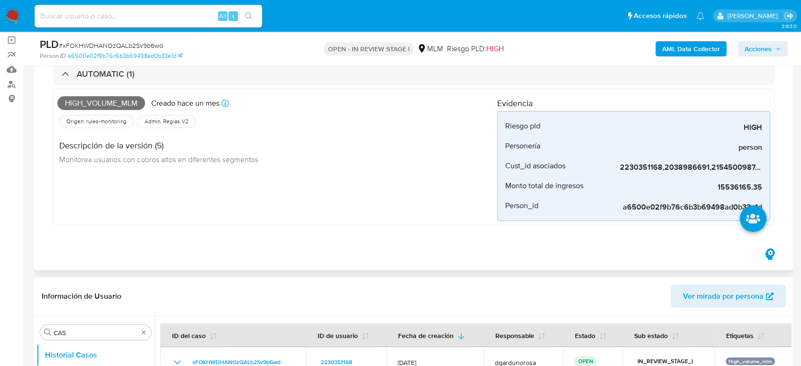
scroll to position [211, 0]
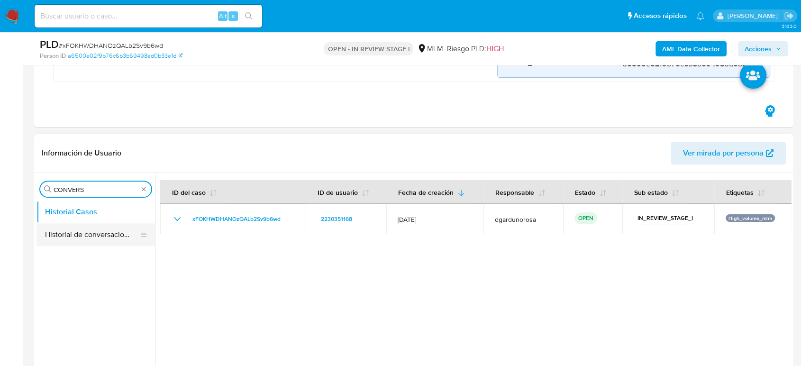
type input "CONVERS"
click at [93, 230] on button "Historial de conversaciones" at bounding box center [92, 234] width 111 height 23
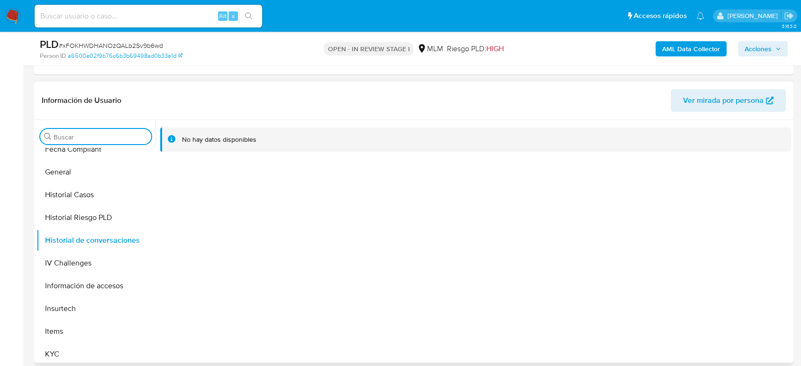
scroll to position [421, 0]
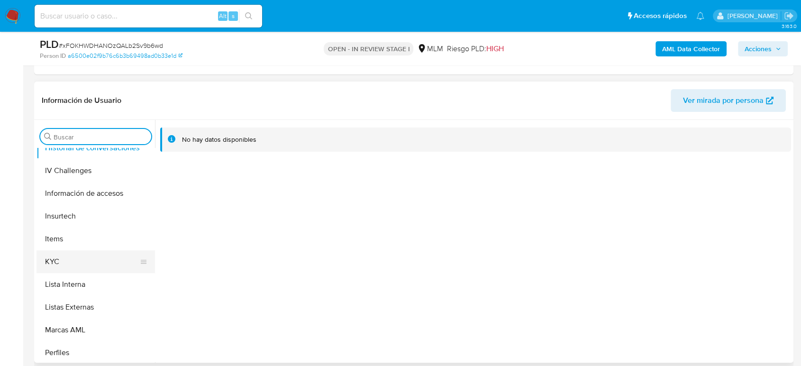
click at [60, 271] on button "KYC" at bounding box center [92, 261] width 111 height 23
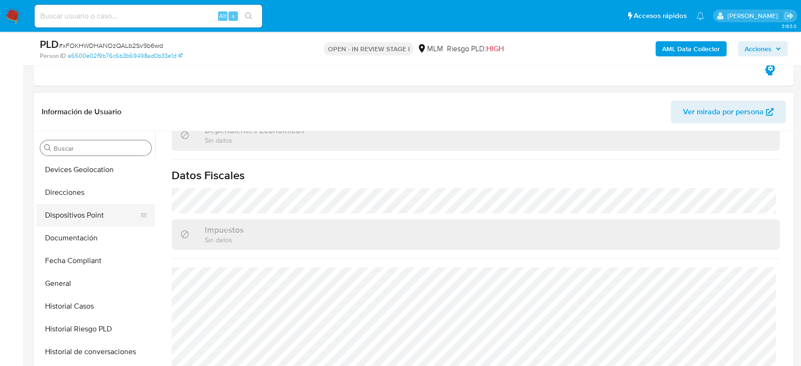
scroll to position [211, 0]
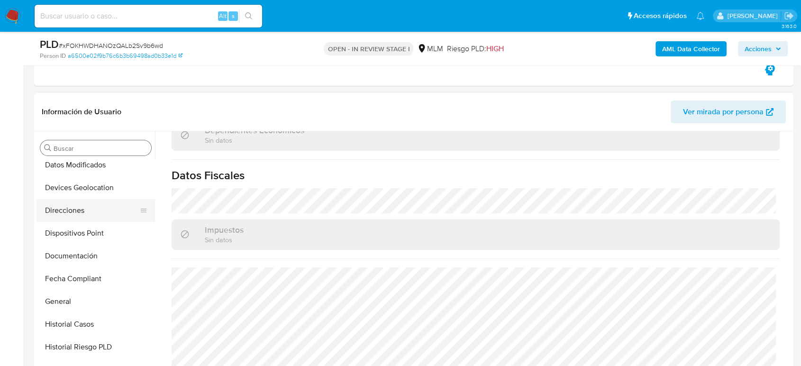
click at [79, 203] on button "Direcciones" at bounding box center [92, 210] width 111 height 23
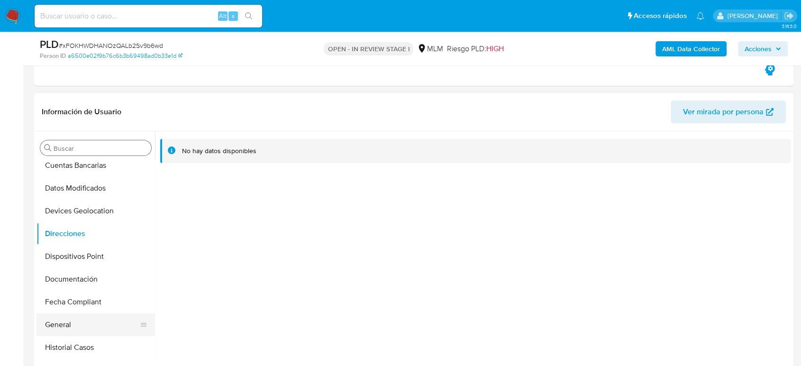
scroll to position [205, 0]
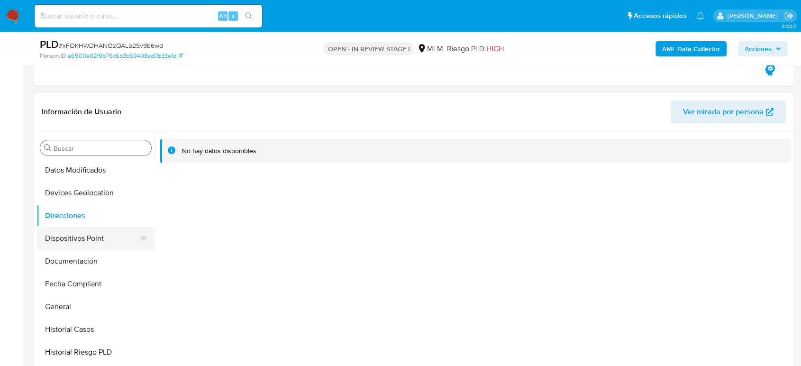
click at [77, 245] on button "Dispositivos Point" at bounding box center [92, 238] width 111 height 23
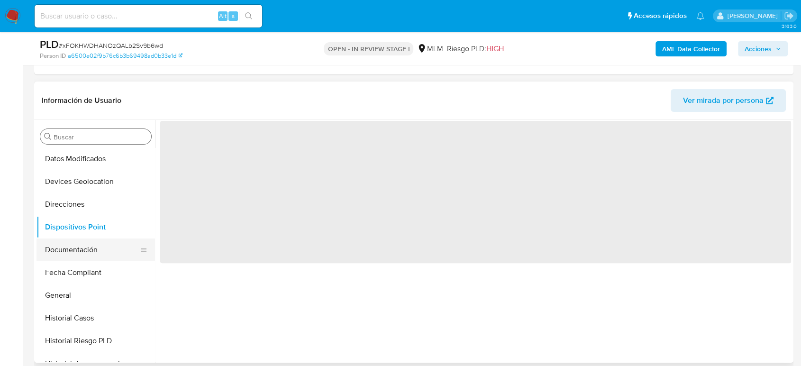
click at [76, 255] on button "Documentación" at bounding box center [92, 250] width 111 height 23
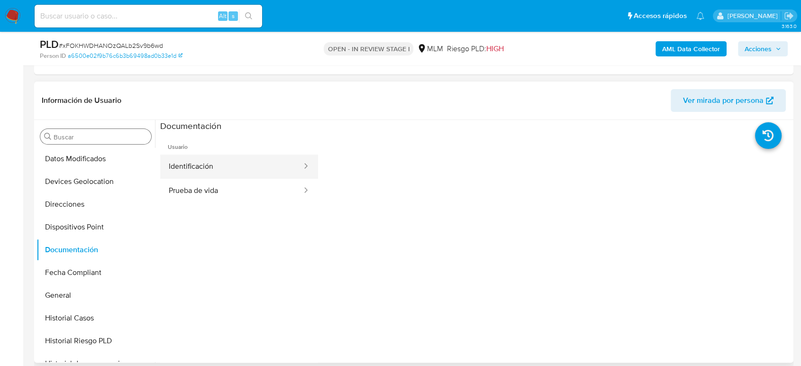
click at [199, 163] on button "Identificación" at bounding box center [231, 167] width 143 height 24
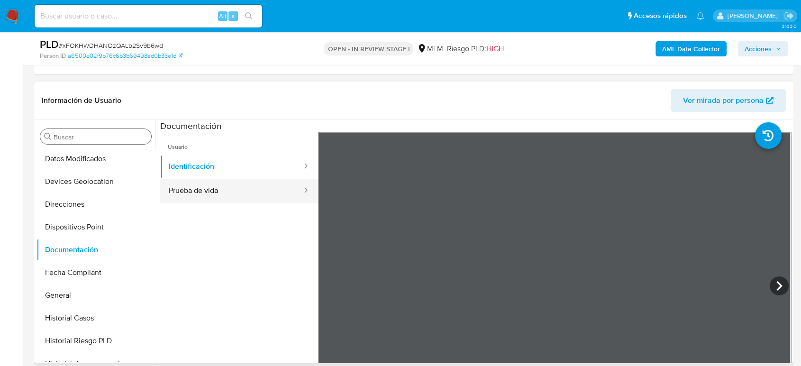
click at [191, 185] on button "Prueba de vida" at bounding box center [231, 191] width 143 height 24
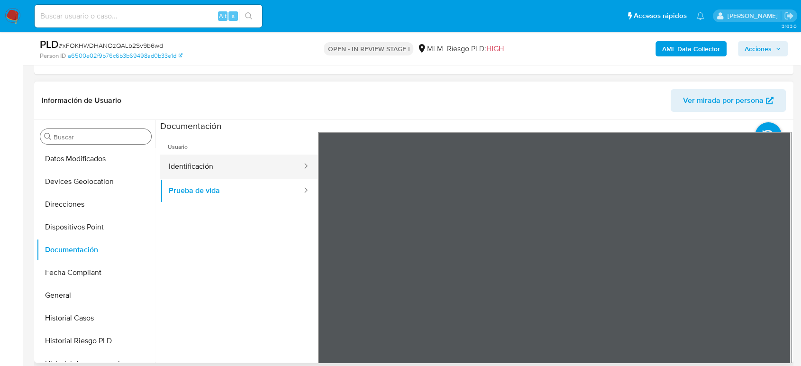
click at [230, 161] on button "Identificación" at bounding box center [231, 167] width 143 height 24
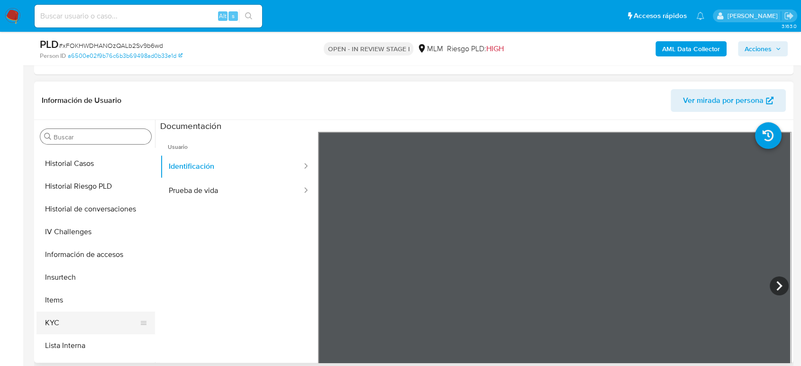
scroll to position [364, 0]
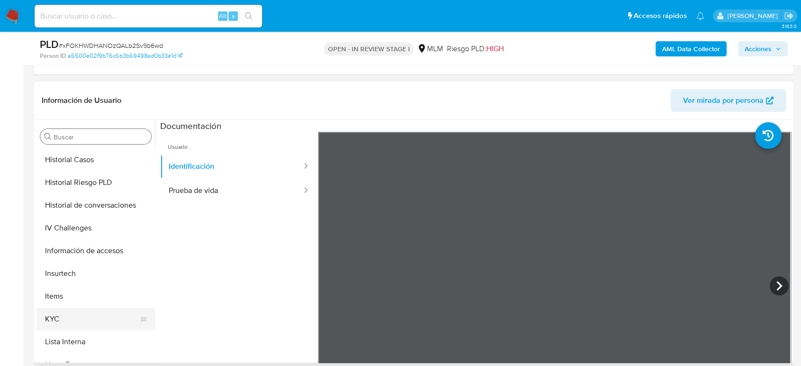
click at [79, 325] on button "KYC" at bounding box center [92, 319] width 111 height 23
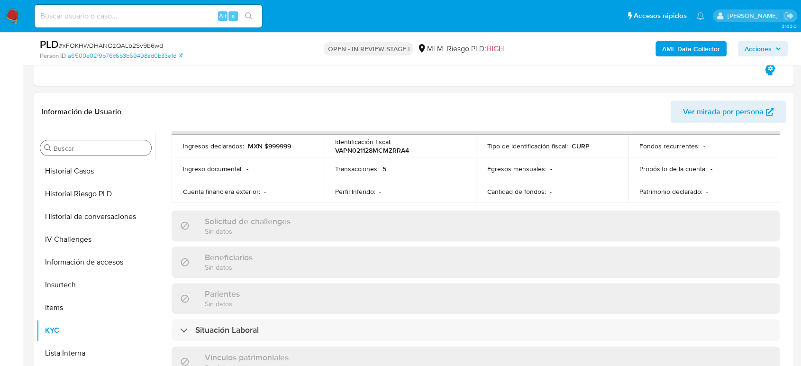
scroll to position [121, 0]
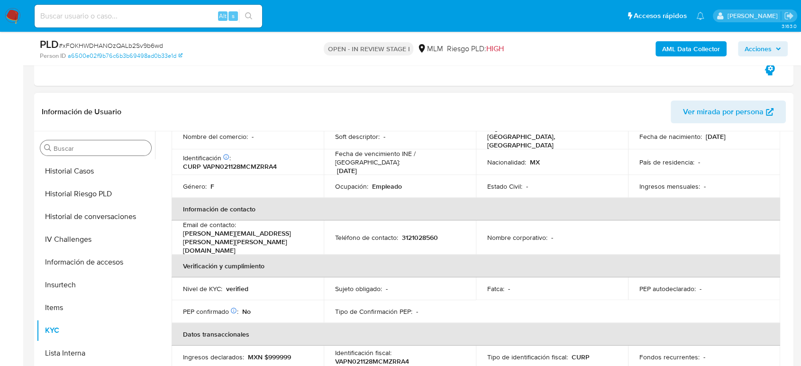
click at [419, 233] on p "3121028560" at bounding box center [420, 237] width 36 height 9
copy p "3121028560"
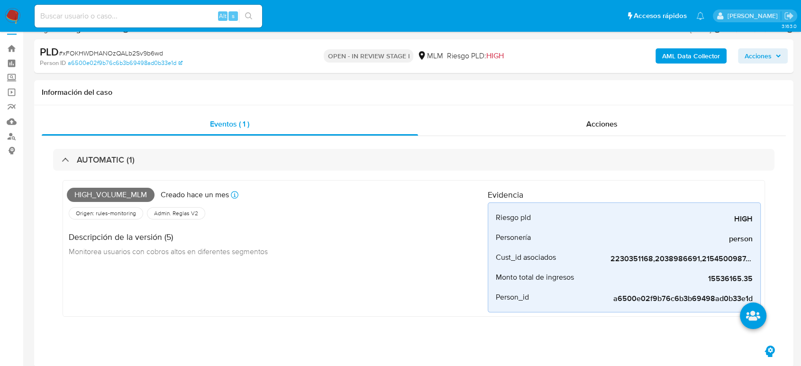
scroll to position [0, 0]
